Goal: Transaction & Acquisition: Purchase product/service

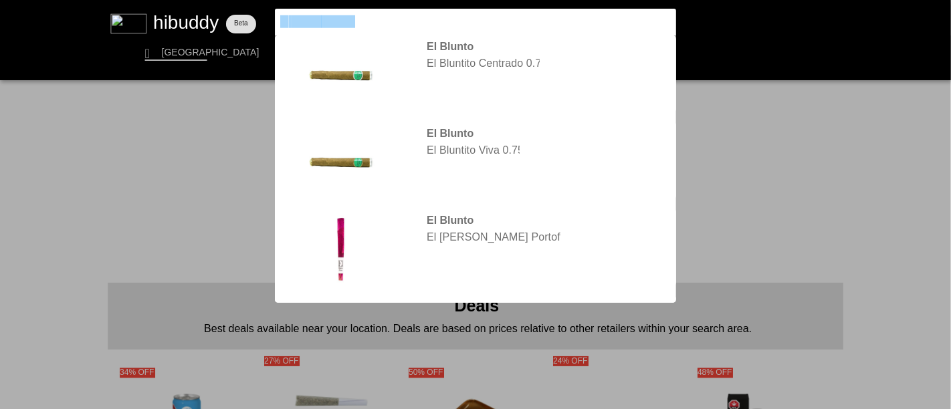
drag, startPoint x: 366, startPoint y: 18, endPoint x: 282, endPoint y: 16, distance: 83.6
click at [276, 18] on flt-glass-pane at bounding box center [475, 204] width 951 height 409
type input "trailblazer"
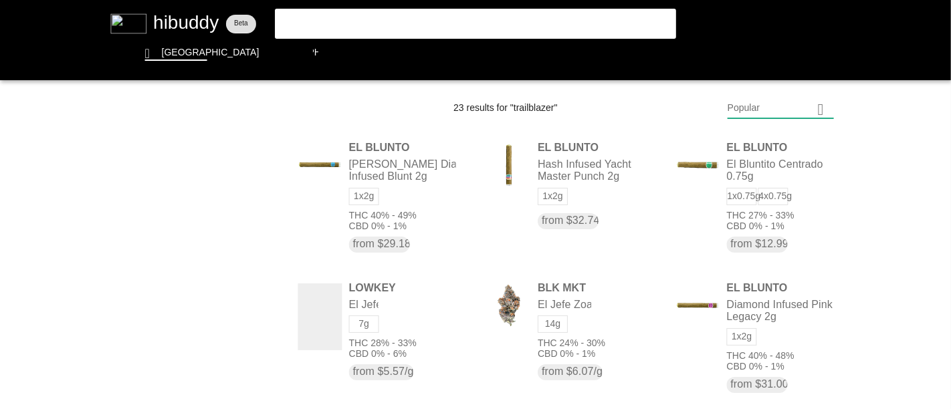
click at [328, 23] on flt-glass-pane at bounding box center [475, 204] width 951 height 409
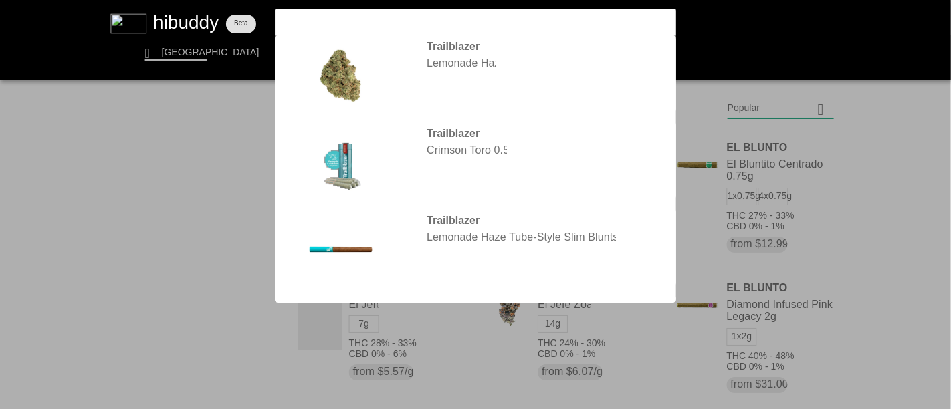
click at [362, 26] on input "trailblazer" at bounding box center [464, 21] width 368 height 13
click at [360, 26] on input "trailblazer" at bounding box center [464, 21] width 368 height 13
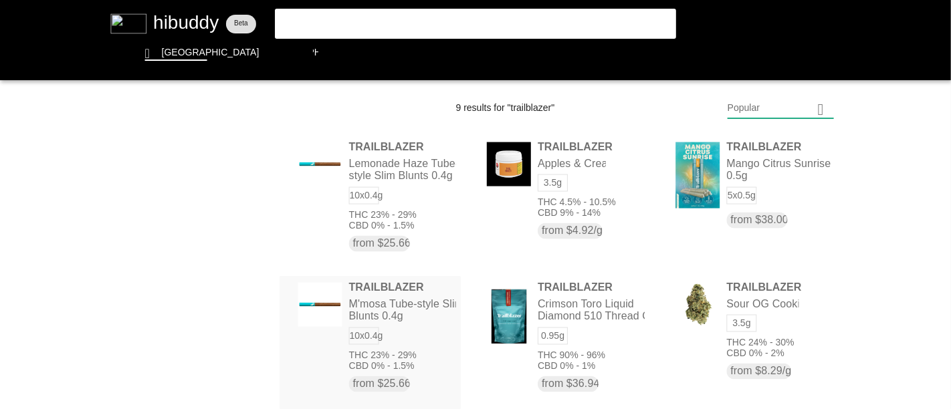
click at [389, 284] on flt-glass-pane at bounding box center [475, 204] width 951 height 409
